Goal: Task Accomplishment & Management: Use online tool/utility

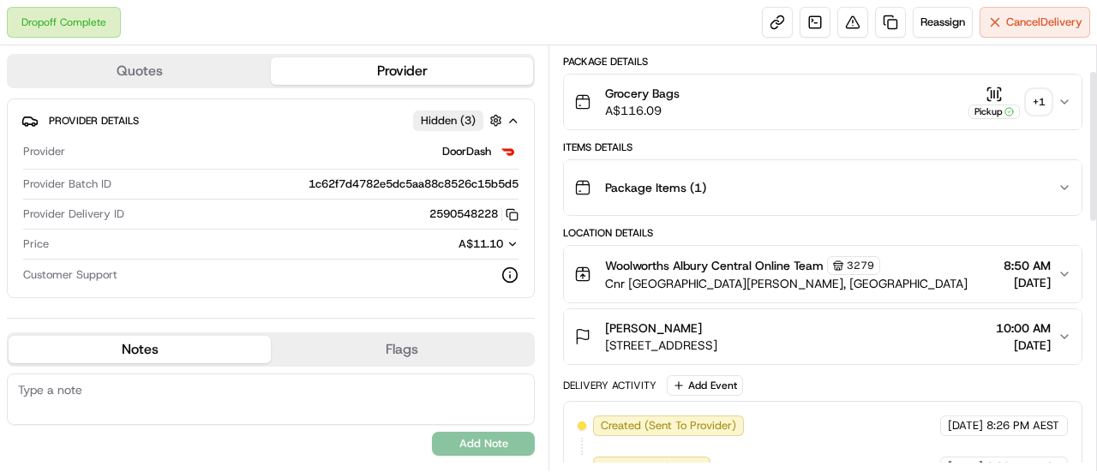
scroll to position [72, 0]
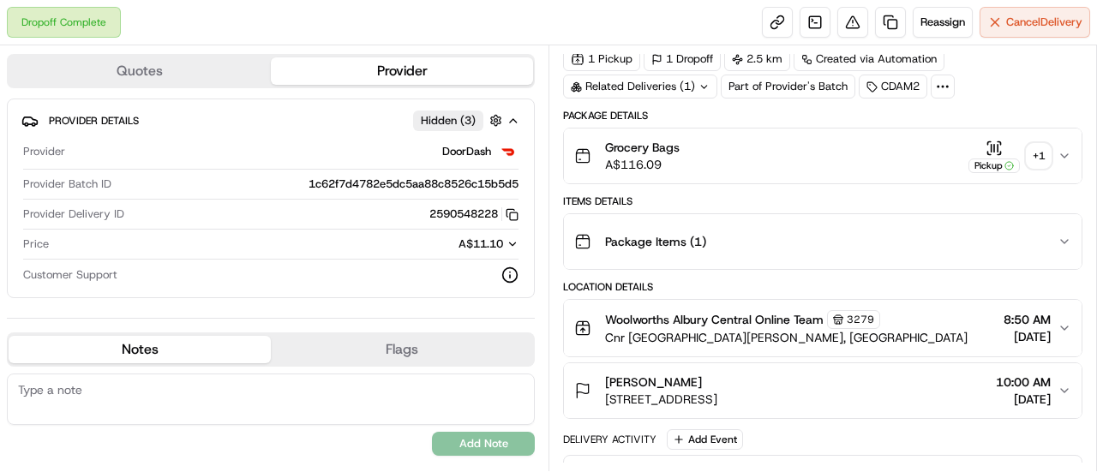
click at [1039, 146] on div "+ 1" at bounding box center [1038, 156] width 24 height 24
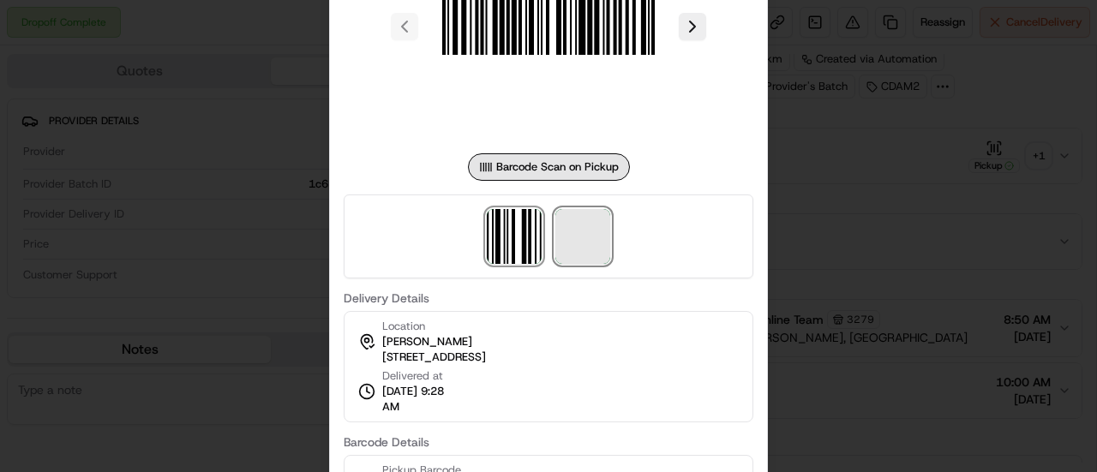
click at [586, 234] on span at bounding box center [582, 236] width 55 height 55
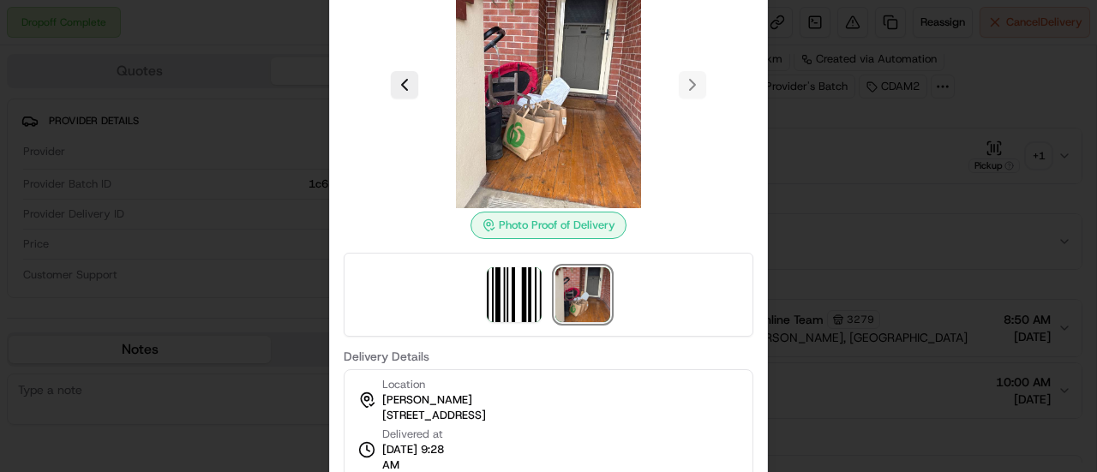
drag, startPoint x: 166, startPoint y: 220, endPoint x: 171, endPoint y: 230, distance: 11.5
click at [167, 220] on div at bounding box center [548, 236] width 1097 height 472
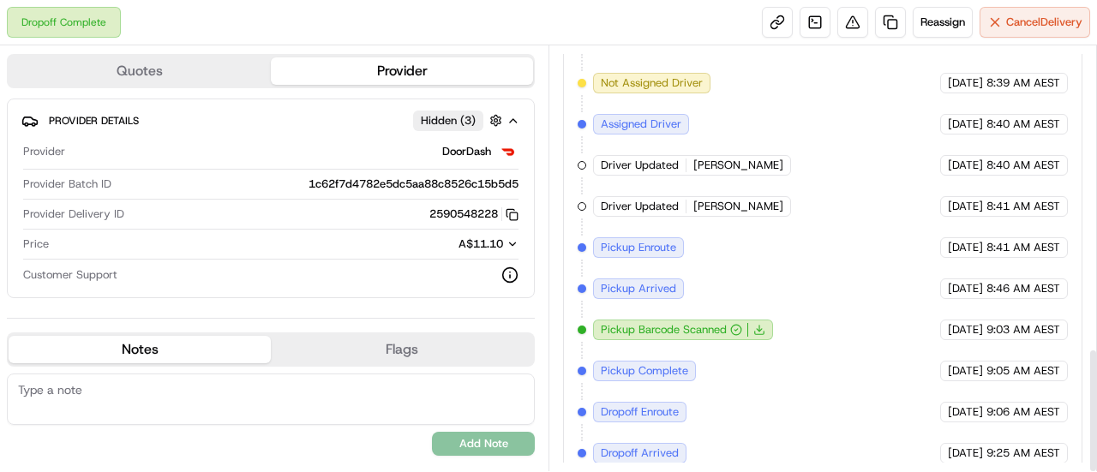
scroll to position [1036, 0]
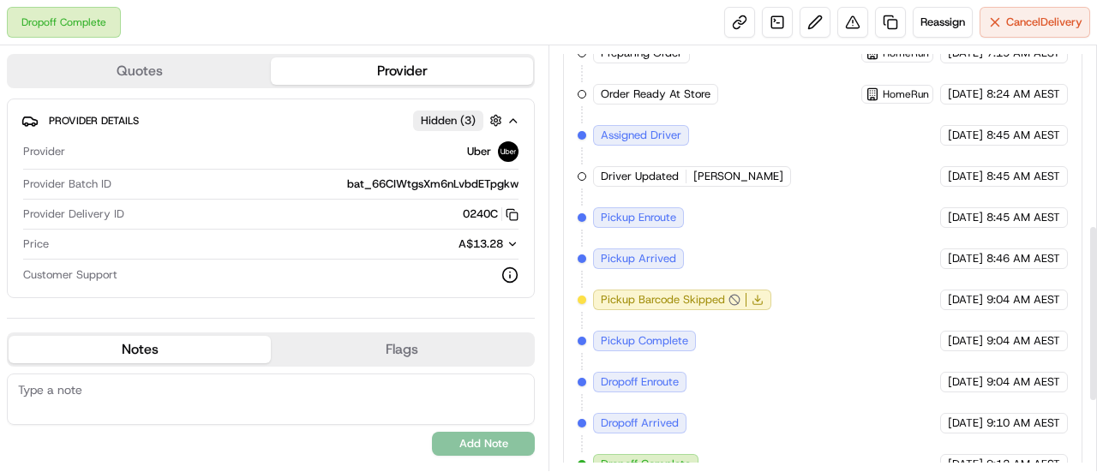
scroll to position [595, 0]
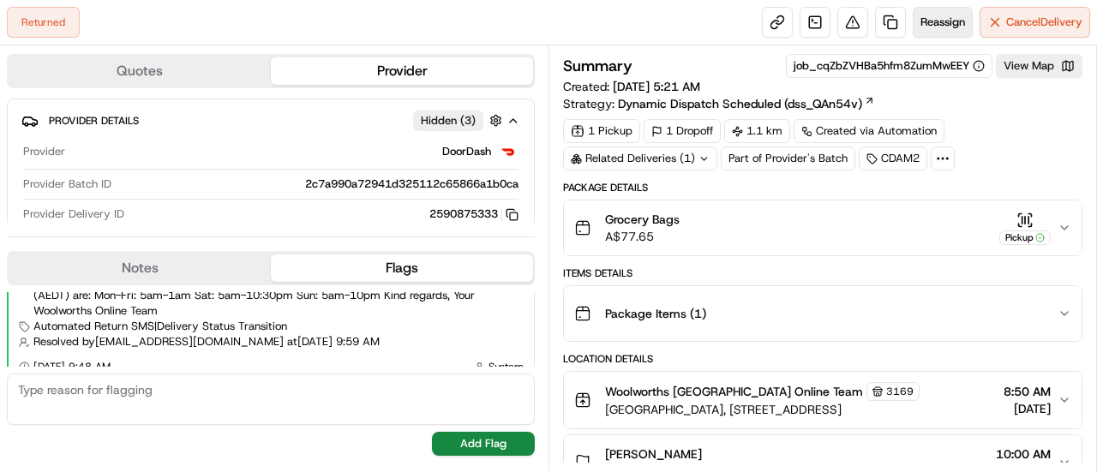
click at [957, 16] on span "Reassign" at bounding box center [942, 22] width 45 height 15
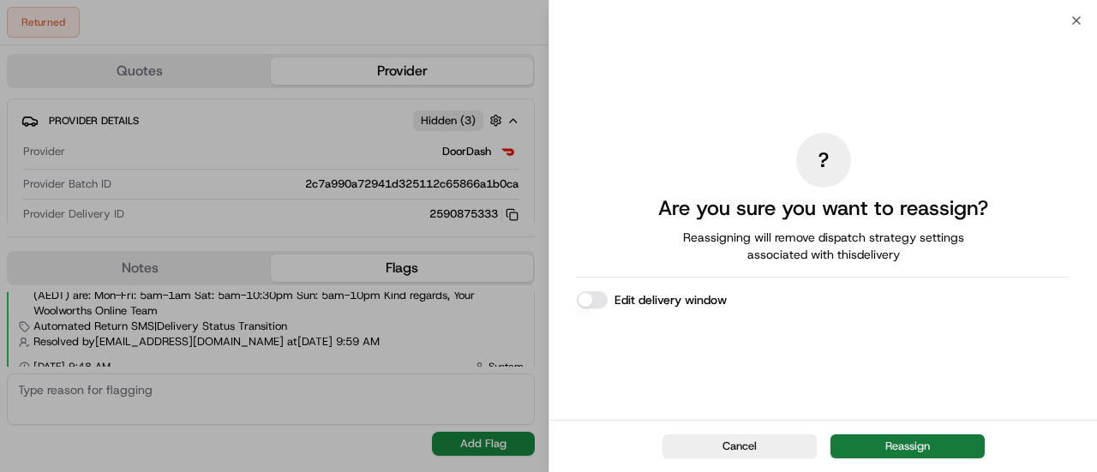
click at [910, 446] on button "Reassign" at bounding box center [907, 446] width 154 height 24
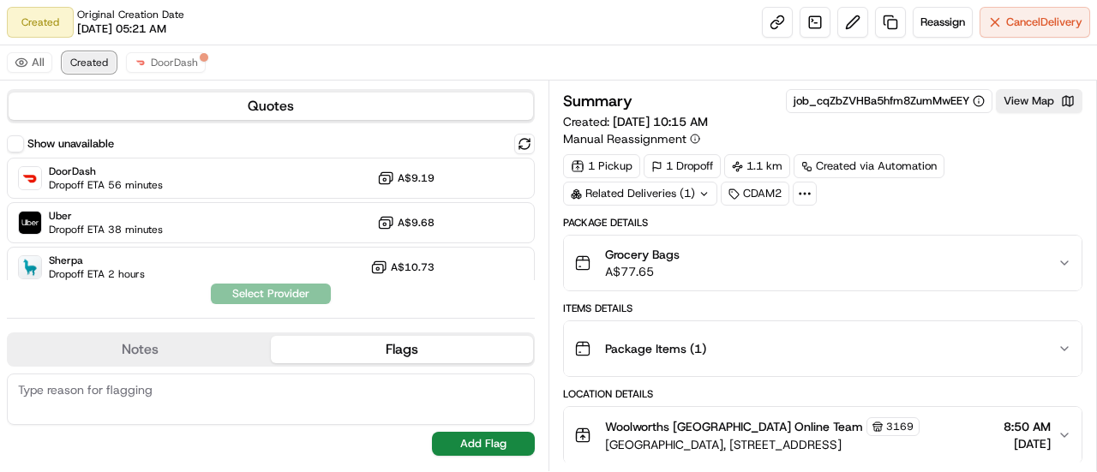
click at [87, 64] on span "Created" at bounding box center [89, 63] width 38 height 14
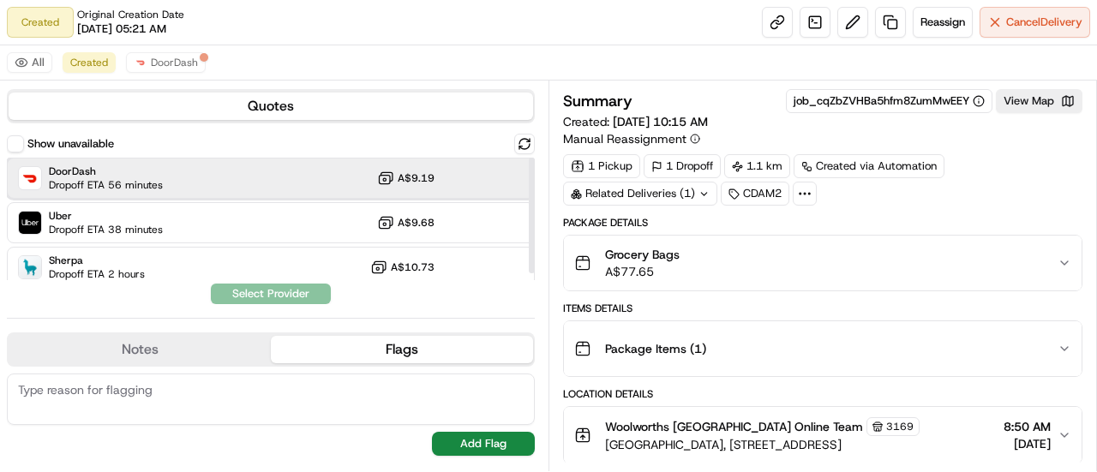
click at [87, 167] on span "DoorDash" at bounding box center [106, 171] width 114 height 14
click at [285, 294] on button "Assign Provider" at bounding box center [271, 294] width 122 height 21
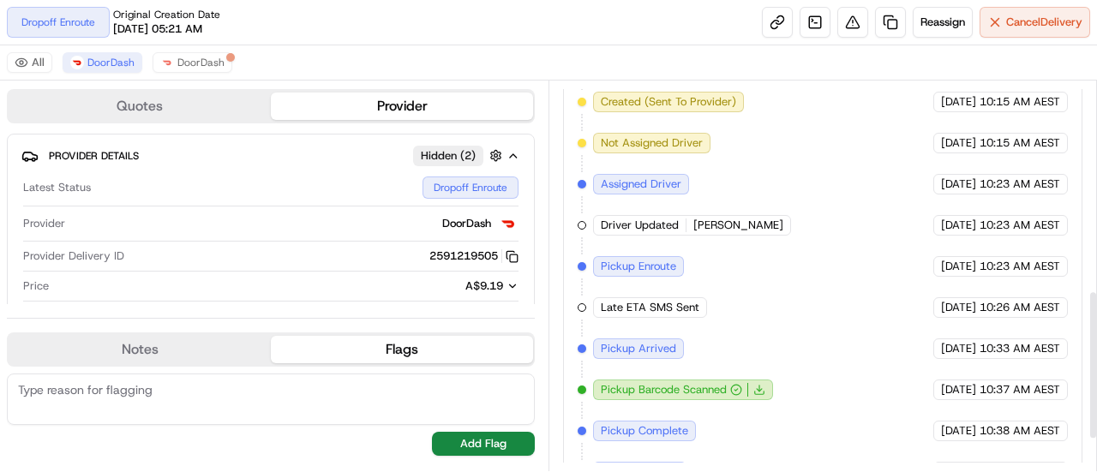
scroll to position [630, 0]
